Goal: Information Seeking & Learning: Learn about a topic

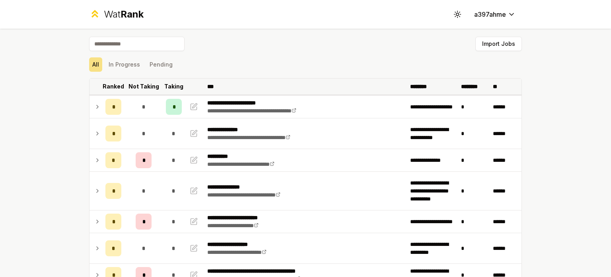
click at [120, 85] on p "Ranked" at bounding box center [113, 86] width 21 height 8
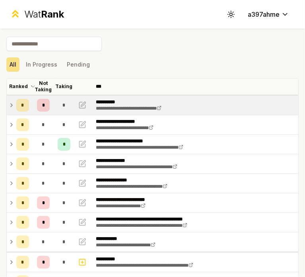
click at [9, 104] on icon at bounding box center [11, 105] width 6 height 10
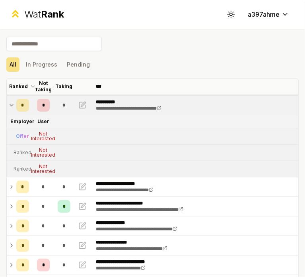
click at [13, 105] on td "*" at bounding box center [22, 105] width 19 height 19
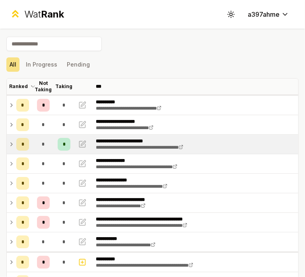
click at [11, 143] on icon at bounding box center [11, 144] width 6 height 10
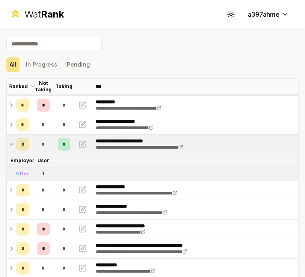
click at [11, 143] on icon at bounding box center [11, 144] width 3 height 2
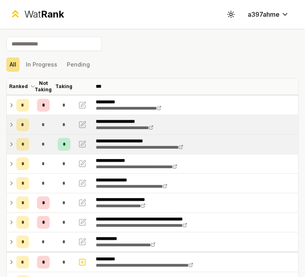
click at [13, 122] on icon at bounding box center [11, 125] width 6 height 10
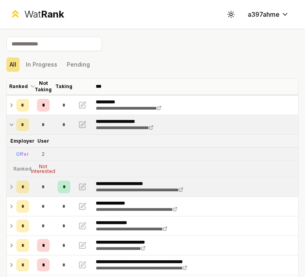
click at [13, 122] on td "*" at bounding box center [22, 124] width 19 height 19
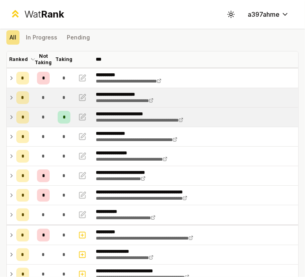
scroll to position [27, 0]
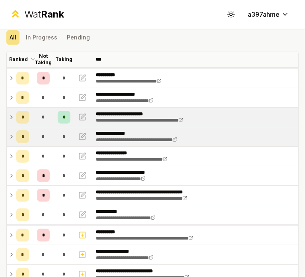
click at [12, 135] on icon at bounding box center [11, 137] width 6 height 10
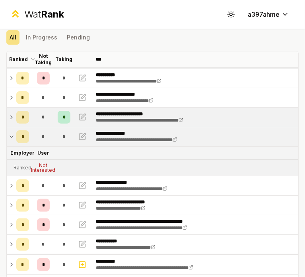
click at [12, 135] on icon at bounding box center [11, 137] width 6 height 10
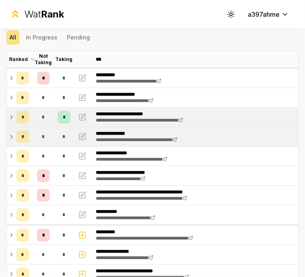
click at [12, 135] on icon at bounding box center [11, 137] width 6 height 10
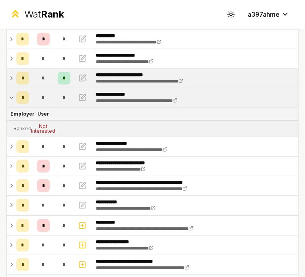
scroll to position [67, 0]
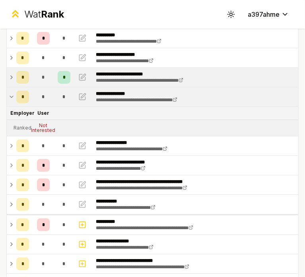
click at [13, 98] on icon at bounding box center [11, 97] width 6 height 10
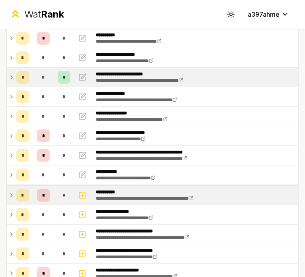
click at [14, 194] on td "*" at bounding box center [22, 195] width 19 height 19
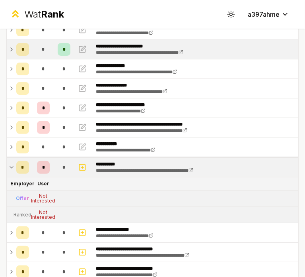
scroll to position [96, 0]
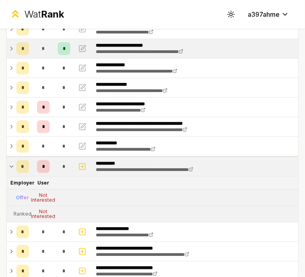
click at [13, 174] on td "*" at bounding box center [22, 166] width 19 height 19
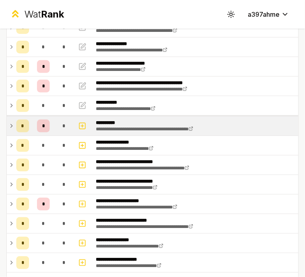
scroll to position [146, 0]
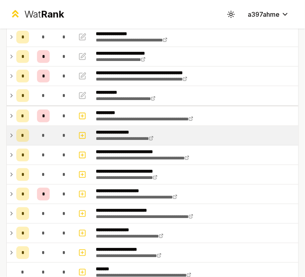
click at [17, 132] on div "*" at bounding box center [22, 135] width 13 height 13
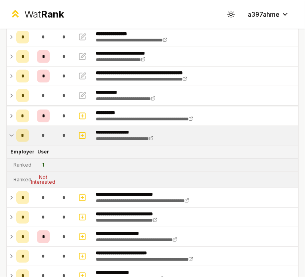
click at [17, 132] on div "*" at bounding box center [22, 135] width 13 height 13
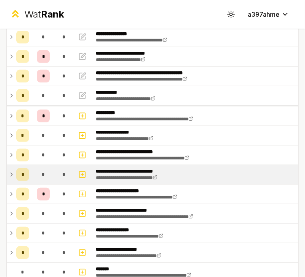
click at [14, 172] on td "*" at bounding box center [22, 174] width 19 height 19
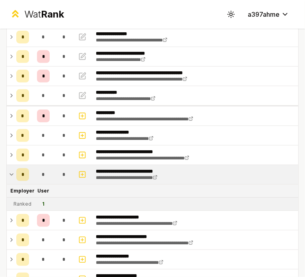
click at [14, 172] on td "*" at bounding box center [22, 174] width 19 height 19
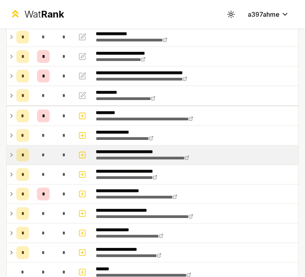
click at [10, 151] on icon at bounding box center [11, 155] width 6 height 10
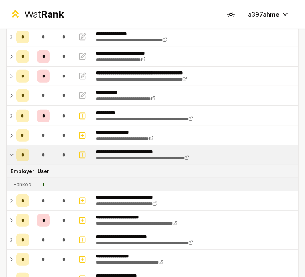
click at [10, 151] on icon at bounding box center [11, 155] width 6 height 10
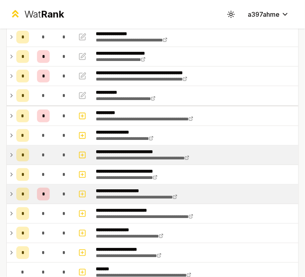
click at [14, 192] on td "*" at bounding box center [22, 193] width 19 height 19
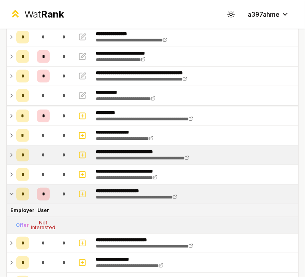
click at [14, 192] on td "*" at bounding box center [22, 193] width 19 height 19
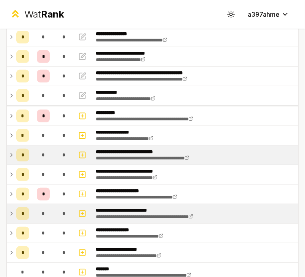
click at [14, 209] on td "*" at bounding box center [22, 213] width 19 height 19
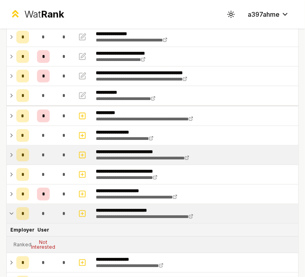
click at [14, 209] on td "*" at bounding box center [22, 213] width 19 height 19
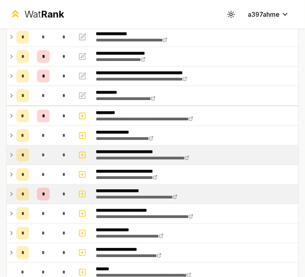
click at [12, 192] on icon at bounding box center [12, 193] width 2 height 3
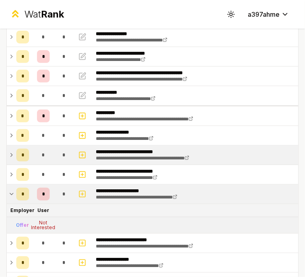
click at [12, 191] on icon at bounding box center [11, 194] width 6 height 10
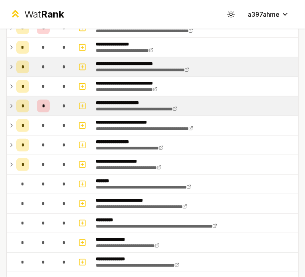
scroll to position [234, 0]
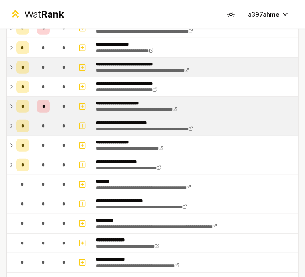
click at [11, 122] on icon at bounding box center [11, 126] width 6 height 10
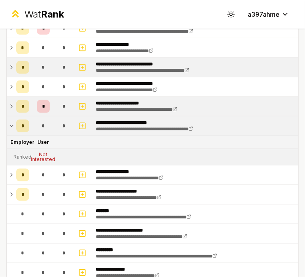
click at [11, 122] on icon at bounding box center [11, 126] width 6 height 10
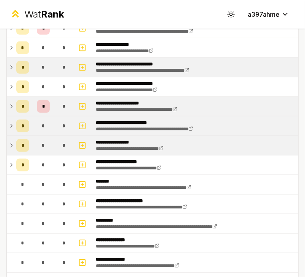
click at [12, 145] on icon at bounding box center [11, 146] width 6 height 10
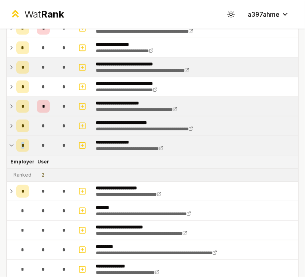
click at [12, 145] on icon at bounding box center [11, 146] width 6 height 10
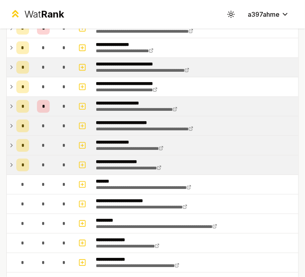
click at [13, 164] on td "*" at bounding box center [22, 164] width 19 height 19
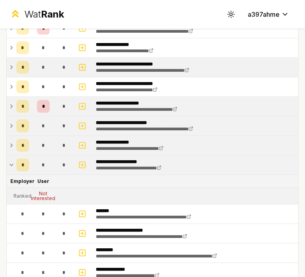
click at [12, 164] on icon at bounding box center [11, 165] width 6 height 10
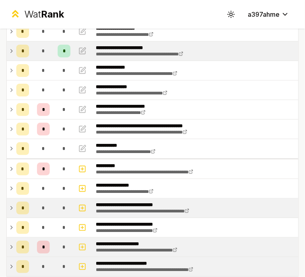
scroll to position [0, 0]
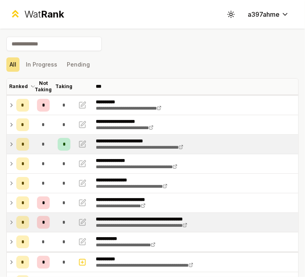
click at [13, 221] on td "*" at bounding box center [22, 222] width 19 height 19
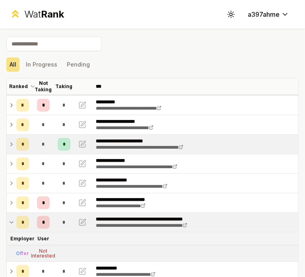
click at [11, 221] on icon at bounding box center [11, 222] width 6 height 10
